Goal: Information Seeking & Learning: Stay updated

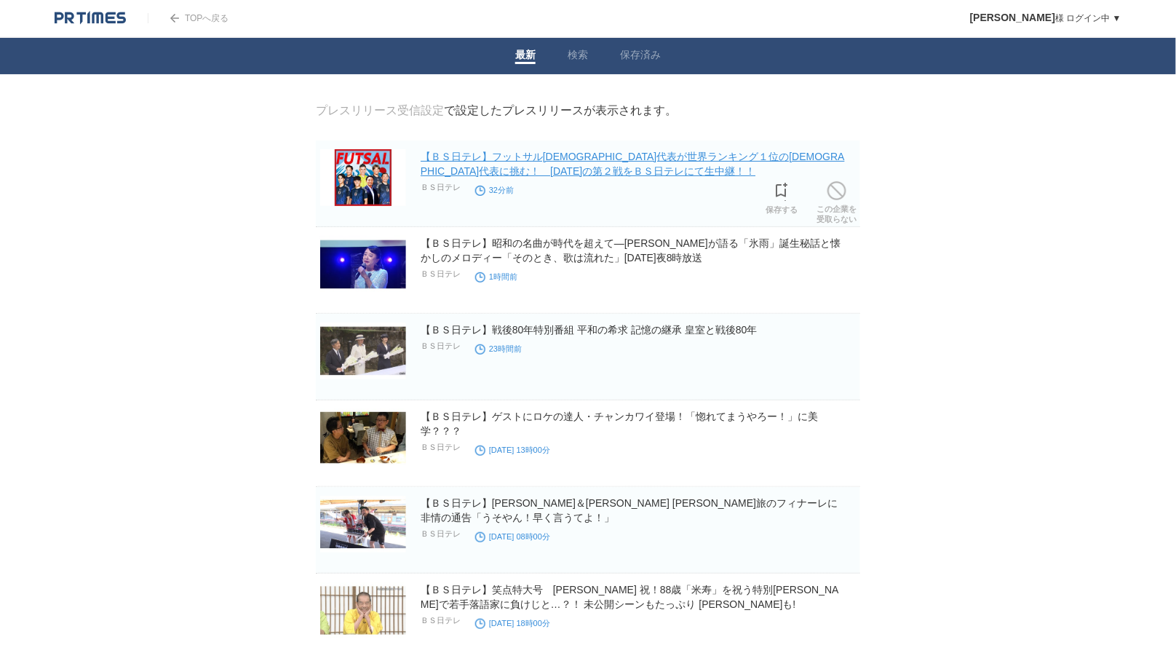
click at [531, 170] on link "【ＢＳ日テレ】フットサル[DEMOGRAPHIC_DATA]代表が世界ランキング１位の[DEMOGRAPHIC_DATA]代表に挑む！　[DATE]の第２戦を…" at bounding box center [633, 164] width 424 height 26
click at [555, 168] on link "【ＢＳ日テレ】フットサル[DEMOGRAPHIC_DATA]代表が世界ランキング１位の[DEMOGRAPHIC_DATA]代表に挑む！　[DATE]の第２戦を…" at bounding box center [633, 164] width 424 height 26
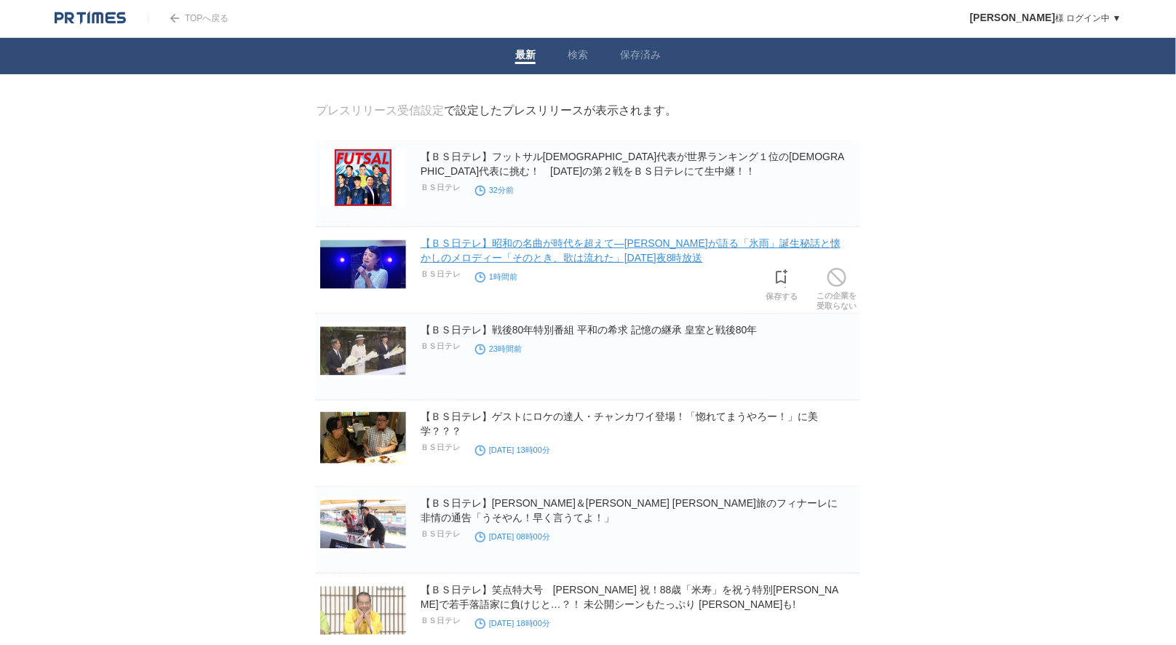
click at [498, 242] on link "【ＢＳ日テレ】昭和の名曲が時代を超えて―[PERSON_NAME]が語る「氷雨」誕生秘話と懐かしのメロディー「そのとき、歌は流れた」[DATE]夜8時放送" at bounding box center [631, 250] width 420 height 26
click at [602, 260] on link "【ＢＳ日テレ】昭和の名曲が時代を超えて―[PERSON_NAME]が語る「氷雨」誕生秘話と懐かしのメロディー「そのとき、歌は流れた」[DATE]夜8時放送" at bounding box center [631, 250] width 420 height 26
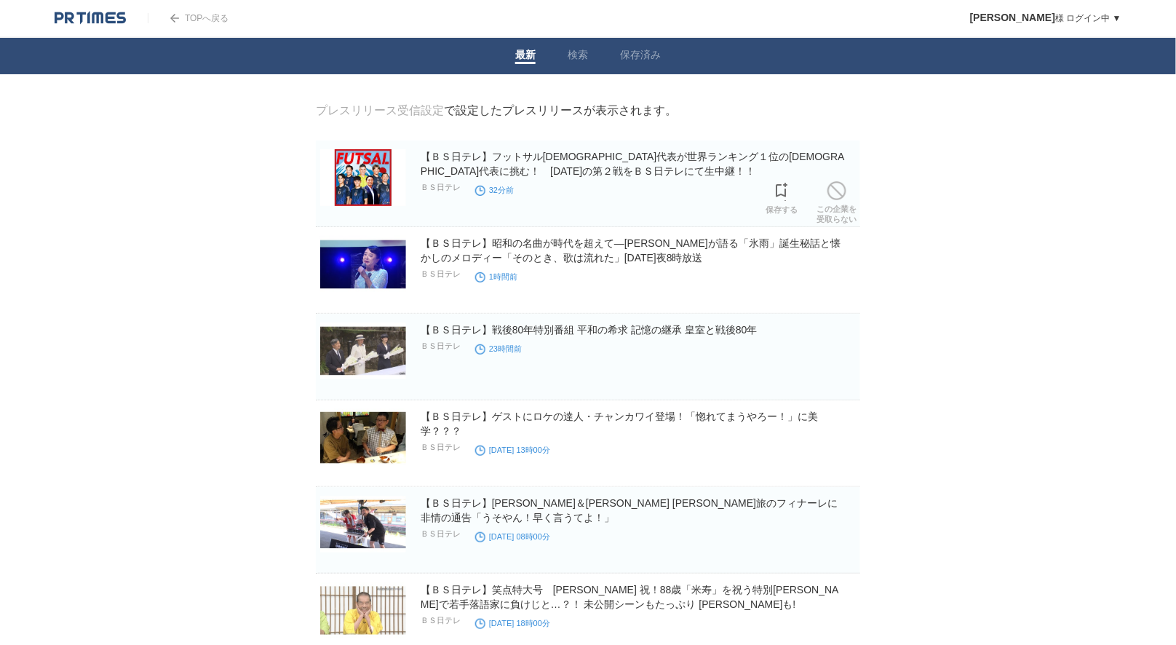
click at [559, 164] on h2 "【ＢＳ日テレ】フットサル[DEMOGRAPHIC_DATA]代表が世界ランキング１位の[DEMOGRAPHIC_DATA]代表に挑む！　[DATE]の第２戦を…" at bounding box center [639, 163] width 437 height 29
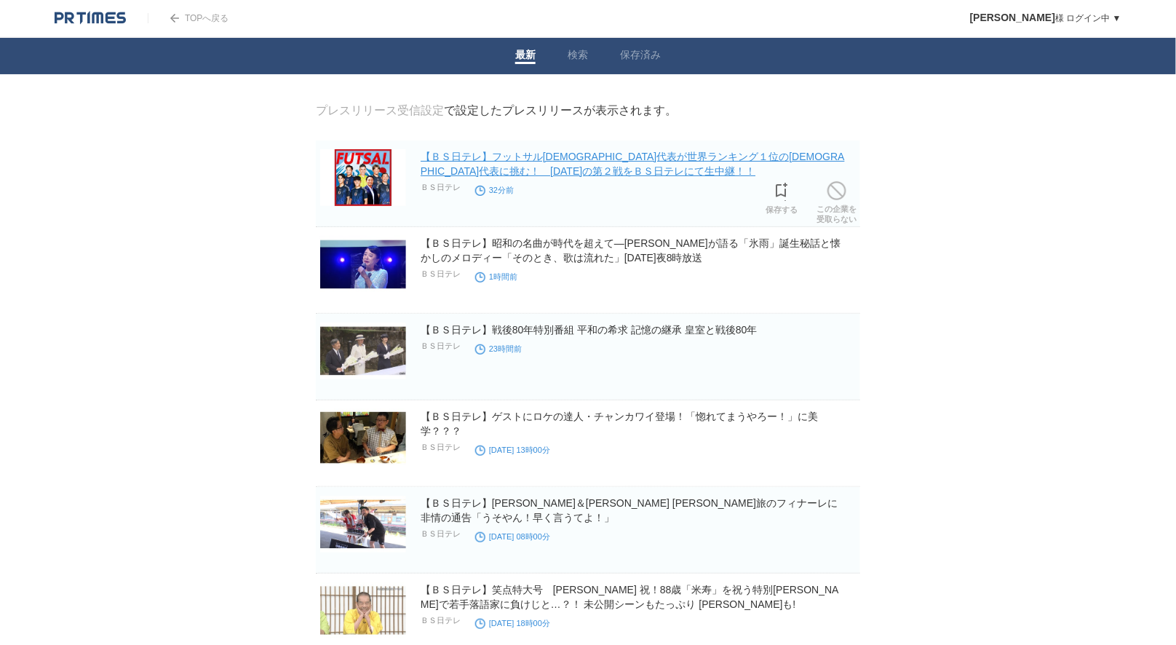
click at [556, 172] on link "【ＢＳ日テレ】フットサル[DEMOGRAPHIC_DATA]代表が世界ランキング１位の[DEMOGRAPHIC_DATA]代表に挑む！　[DATE]の第２戦を…" at bounding box center [633, 164] width 424 height 26
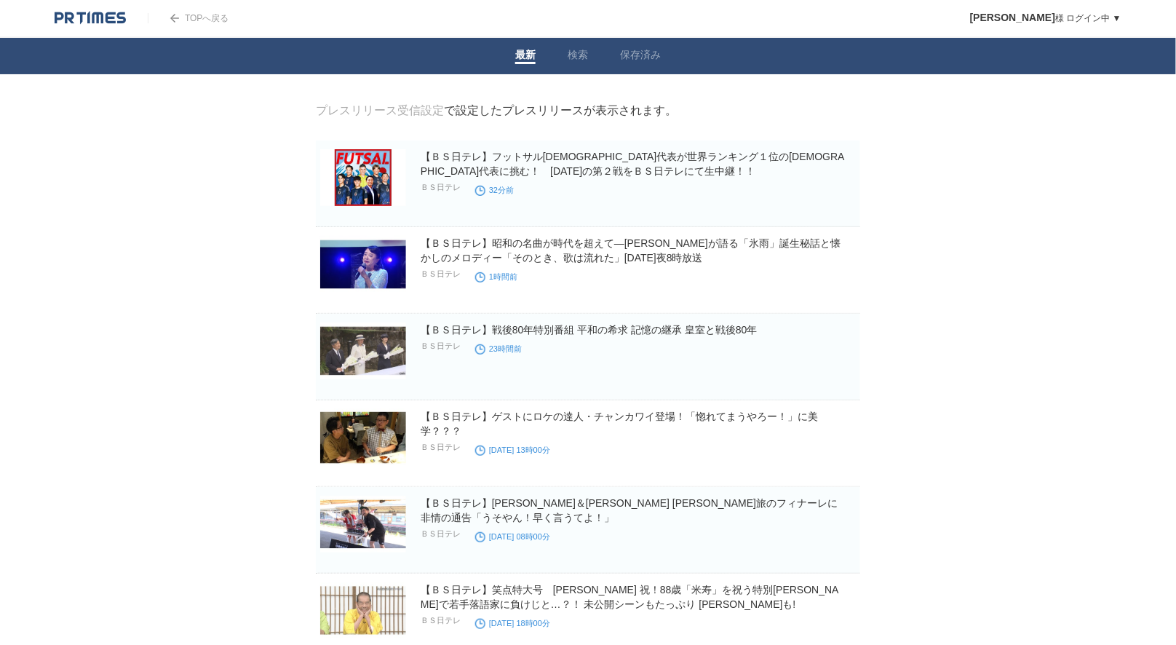
click at [533, 165] on h2 "【ＢＳ日テレ】フットサル[DEMOGRAPHIC_DATA]代表が世界ランキング１位の[DEMOGRAPHIC_DATA]代表に挑む！　[DATE]の第２戦を…" at bounding box center [639, 163] width 437 height 29
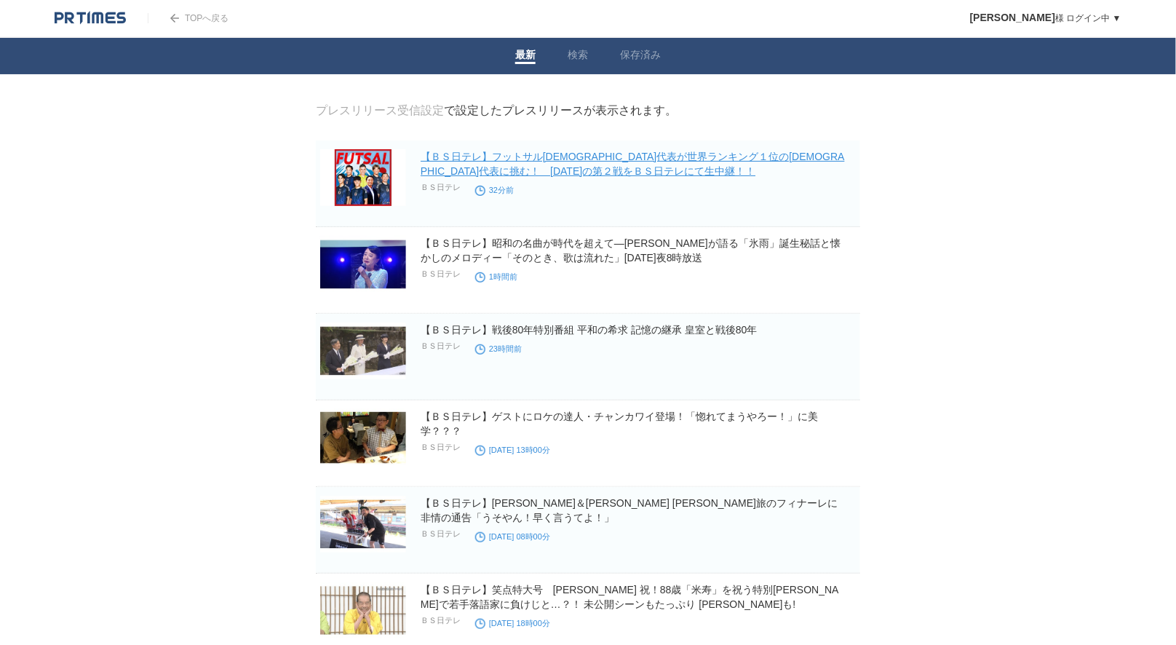
click at [477, 177] on link "【ＢＳ日テレ】フットサル[DEMOGRAPHIC_DATA]代表が世界ランキング１位の[DEMOGRAPHIC_DATA]代表に挑む！　[DATE]の第２戦を…" at bounding box center [633, 164] width 424 height 26
click at [465, 171] on link "【ＢＳ日テレ】フットサル[DEMOGRAPHIC_DATA]代表が世界ランキング１位の[DEMOGRAPHIC_DATA]代表に挑む！　[DATE]の第２戦を…" at bounding box center [633, 164] width 424 height 26
